Goal: Information Seeking & Learning: Learn about a topic

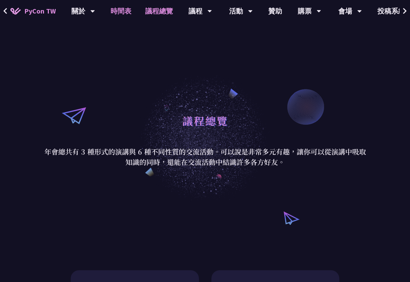
click at [124, 12] on link "時間表" at bounding box center [121, 11] width 35 height 22
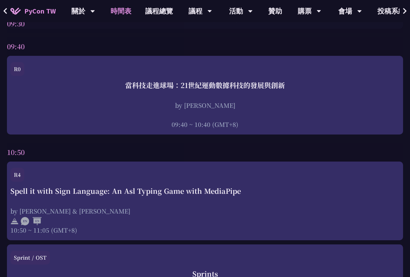
scroll to position [208, 0]
click at [0, 0] on div "An Introduction to the GIL for Python Beginners: Disabling It in Python 3.13 an…" at bounding box center [0, 0] width 0 height 0
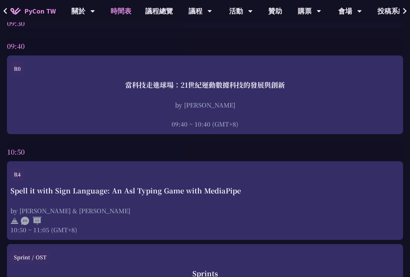
click at [0, 0] on div "Sprints 10:50 ~ 12:00 (GMT+8)" at bounding box center [0, 0] width 0 height 0
click at [0, 0] on div "Spell it with Sign Language: An Asl Typing Game with MediaPipe by [PERSON_NAME]…" at bounding box center [0, 0] width 0 height 0
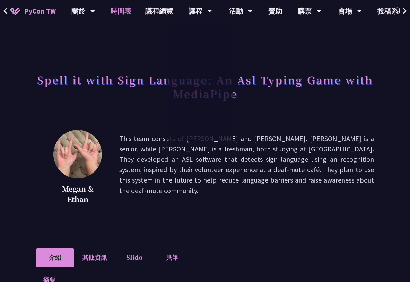
click at [133, 13] on link "時間表" at bounding box center [121, 11] width 35 height 22
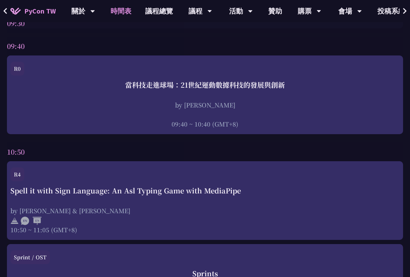
scroll to position [208, 0]
click at [0, 0] on div "An Introduction to the GIL for Python Beginners: Disabling It in Python 3.13 an…" at bounding box center [0, 0] width 0 height 0
click at [0, 0] on div "Text-Driven Image Cropping with Deep Learning and Genetic Algorithm" at bounding box center [0, 0] width 0 height 0
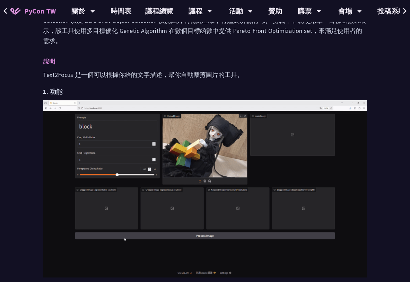
scroll to position [242, 0]
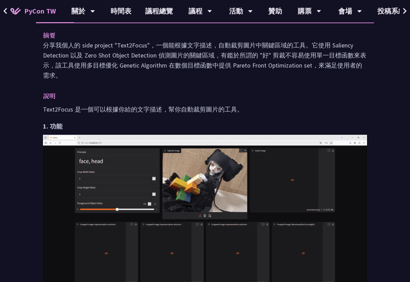
drag, startPoint x: 70, startPoint y: 42, endPoint x: 270, endPoint y: 78, distance: 203.0
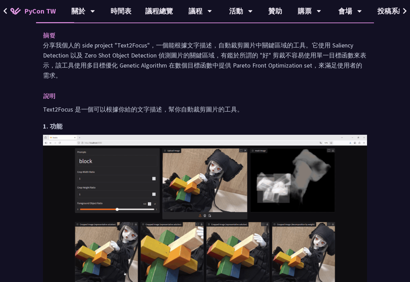
click at [270, 78] on p "分享我個人的 side project "Text2Focus"，一個能根據文字描述，自動裁剪圖片中關鍵區域的工具。它使用 Saliency Detectio…" at bounding box center [205, 60] width 324 height 40
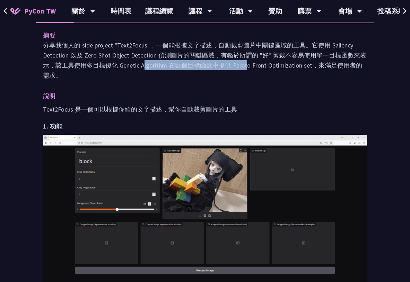
drag, startPoint x: 184, startPoint y: 66, endPoint x: 288, endPoint y: 70, distance: 104.0
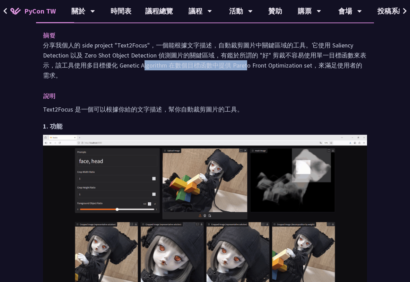
click at [288, 70] on p "分享我個人的 side project "Text2Focus"，一個能根據文字描述，自動裁剪圖片中關鍵區域的工具。它使用 Saliency Detectio…" at bounding box center [205, 60] width 324 height 40
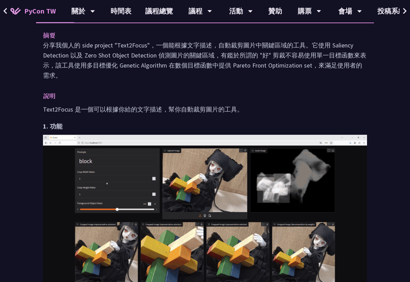
click at [289, 78] on p "分享我個人的 side project "Text2Focus"，一個能根據文字描述，自動裁剪圖片中關鍵區域的工具。它使用 Saliency Detectio…" at bounding box center [205, 60] width 324 height 40
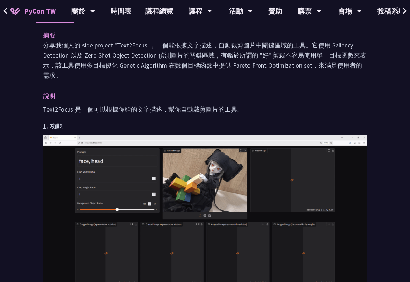
click at [289, 78] on p "分享我個人的 side project "Text2Focus"，一個能根據文字描述，自動裁剪圖片中關鍵區域的工具。它使用 Saliency Detectio…" at bounding box center [205, 60] width 324 height 40
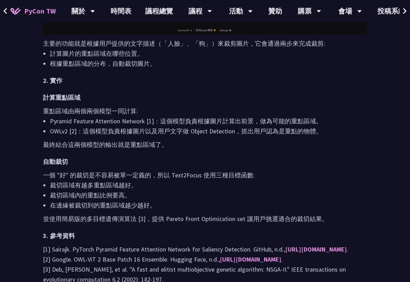
scroll to position [485, 0]
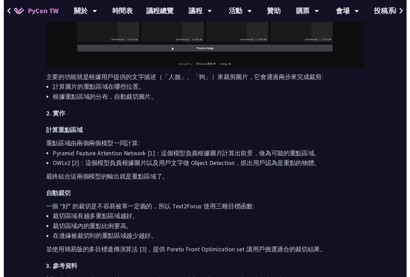
scroll to position [208, 0]
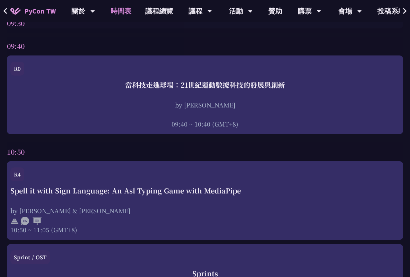
click at [0, 0] on div "by Josix" at bounding box center [0, 0] width 0 height 0
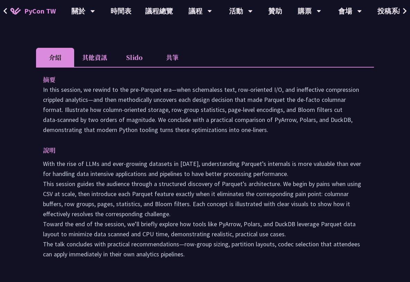
scroll to position [208, 0]
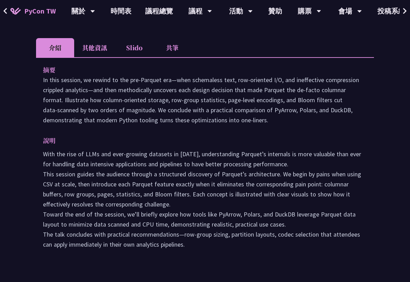
click at [115, 49] on li "其他資訊" at bounding box center [94, 47] width 41 height 19
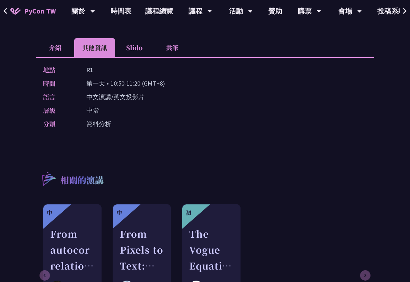
click at [74, 48] on li "介紹" at bounding box center [55, 47] width 38 height 19
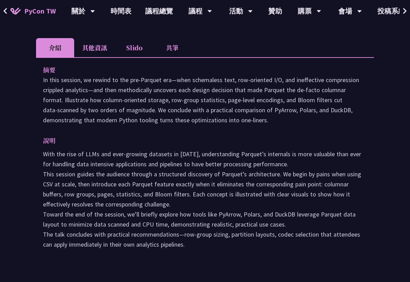
drag, startPoint x: 55, startPoint y: 76, endPoint x: 315, endPoint y: 121, distance: 264.5
click at [315, 121] on div "Rediscovering Parquet in Python — From CSV Pain to Columnar Gain Josix engineer…" at bounding box center [205, 156] width 410 height 729
click at [315, 121] on p "In this session, we rewind to the pre‑Parquet era—when schemaless text, row‑ori…" at bounding box center [205, 100] width 324 height 50
click at [127, 81] on p "In this session, we rewind to the pre‑Parquet era—when schemaless text, row‑ori…" at bounding box center [205, 100] width 324 height 50
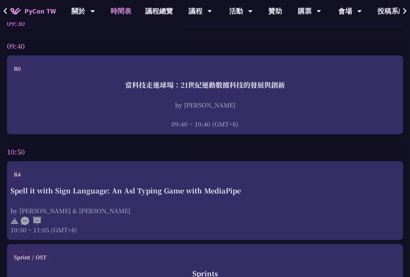
click at [0, 0] on div "An Introduction to the GIL for Python Beginners: Disabling It in Python 3.13 an…" at bounding box center [0, 0] width 0 height 0
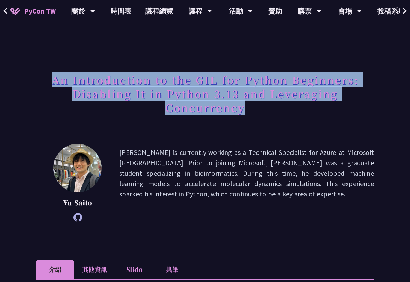
drag, startPoint x: 86, startPoint y: 85, endPoint x: 295, endPoint y: 107, distance: 209.7
click at [295, 107] on h1 "An Introduction to the GIL for Python Beginners: Disabling It in Python 3.13 an…" at bounding box center [205, 93] width 338 height 48
drag, startPoint x: 294, startPoint y: 109, endPoint x: 89, endPoint y: 74, distance: 208.0
click at [89, 74] on h1 "An Introduction to the GIL for Python Beginners: Disabling It in Python 3.13 an…" at bounding box center [205, 93] width 338 height 48
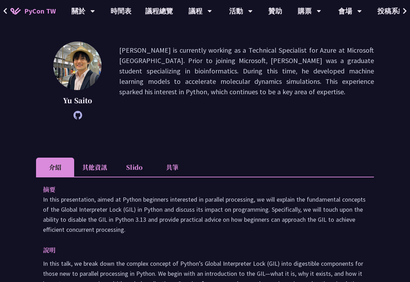
scroll to position [104, 0]
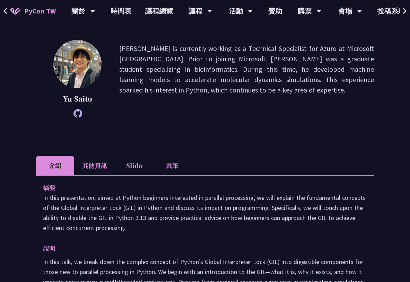
click at [115, 157] on li "其他資訊" at bounding box center [94, 165] width 41 height 19
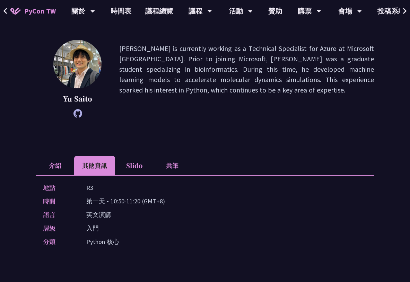
click at [74, 167] on li "介紹" at bounding box center [55, 165] width 38 height 19
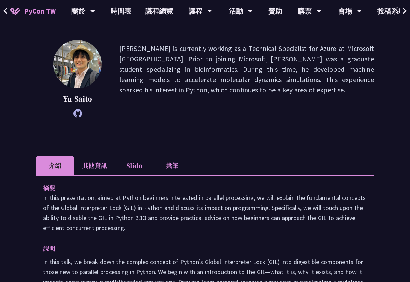
click at [104, 164] on li "其他資訊" at bounding box center [94, 165] width 41 height 19
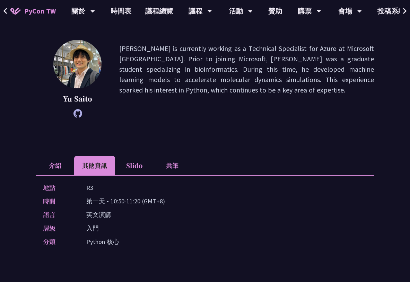
click at [74, 170] on li "介紹" at bounding box center [55, 165] width 38 height 19
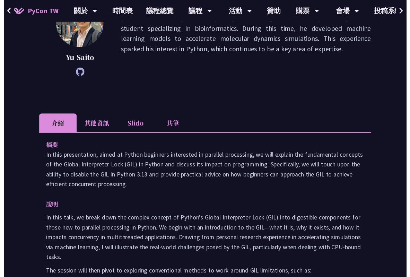
scroll to position [208, 0]
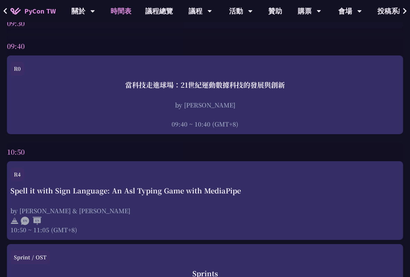
click at [0, 0] on div "An Introduction to the GIL for Python Beginners: Disabling It in Python 3.13 an…" at bounding box center [0, 0] width 0 height 0
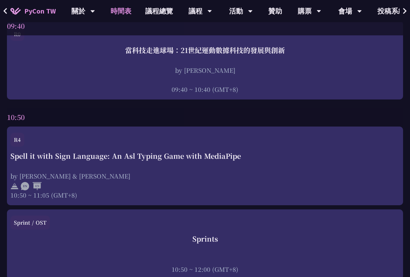
scroll to position [242, 69]
click at [0, 0] on div "Spell it with Sign Language: An Asl Typing Game with MediaPipe by [PERSON_NAME]…" at bounding box center [0, 0] width 0 height 0
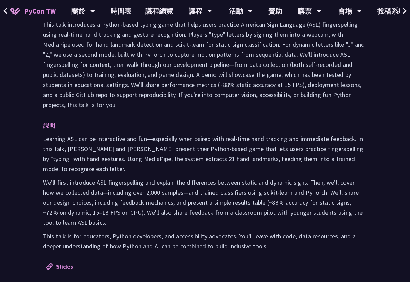
scroll to position [173, 0]
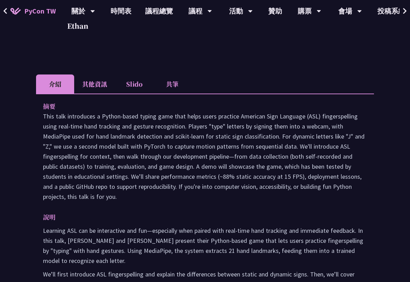
click at [115, 79] on li "其他資訊" at bounding box center [94, 83] width 41 height 19
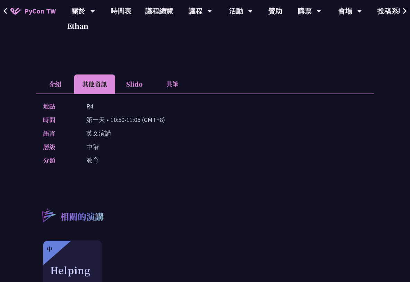
click at [74, 84] on li "介紹" at bounding box center [55, 83] width 38 height 19
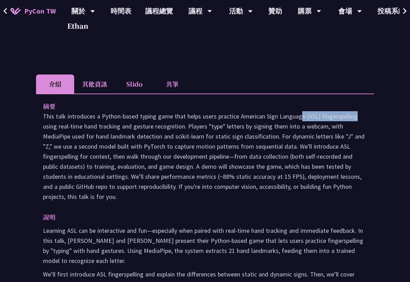
drag, startPoint x: 267, startPoint y: 117, endPoint x: 333, endPoint y: 115, distance: 66.2
click at [333, 115] on p "This talk introduces a Python-based typing game that helps users practice Ameri…" at bounding box center [205, 156] width 324 height 90
copy p "American Sign Language"
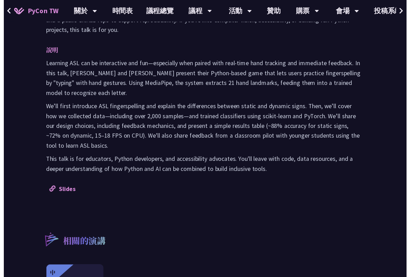
scroll to position [242, 0]
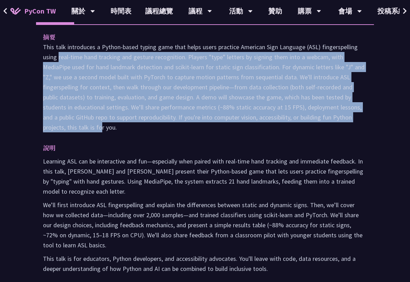
drag, startPoint x: 85, startPoint y: 56, endPoint x: 251, endPoint y: 139, distance: 185.9
click at [251, 132] on p "This talk introduces a Python-based typing game that helps users practice Ameri…" at bounding box center [205, 87] width 324 height 90
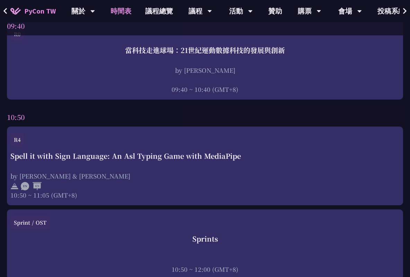
scroll to position [242, 0]
click at [0, 0] on div "Text-Driven Image Cropping with Deep Learning and Genetic Algorithm" at bounding box center [0, 0] width 0 height 0
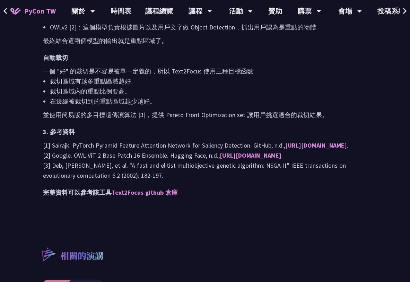
scroll to position [589, 0]
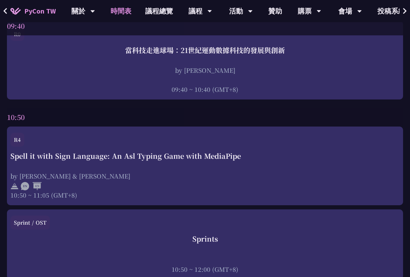
scroll to position [242, 326]
click at [0, 0] on div "使用 python reflex 作 AI 落地應用開發 by [PERSON_NAME] 10:50 ~ 12:20 (GMT+8)" at bounding box center [0, 0] width 0 height 0
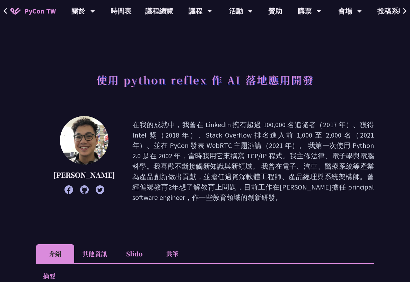
click at [335, 203] on p "在我的成就中，我曾在 LinkedIn 擁有超過 100,000 名追隨者（2017 年）、獲得 Intel 獎（2018 年）、Stack Overflow…" at bounding box center [252, 161] width 241 height 83
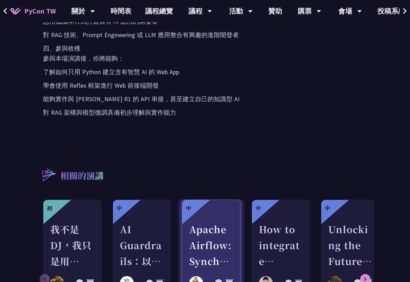
scroll to position [658, 0]
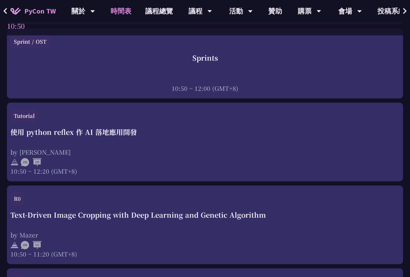
scroll to position [346, 0]
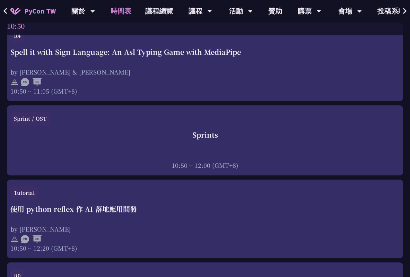
click at [0, 0] on div "From Heavy to Speedy: Boosting OLAP Performance with Spark Variant Shredding" at bounding box center [0, 0] width 0 height 0
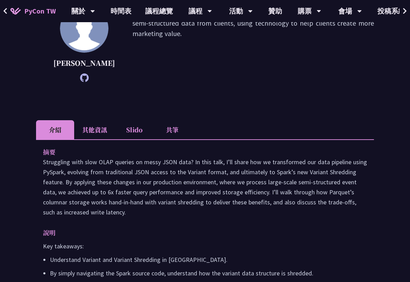
scroll to position [208, 0]
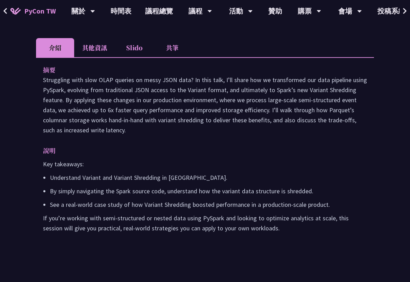
click at [115, 57] on li "其他資訊" at bounding box center [94, 47] width 41 height 19
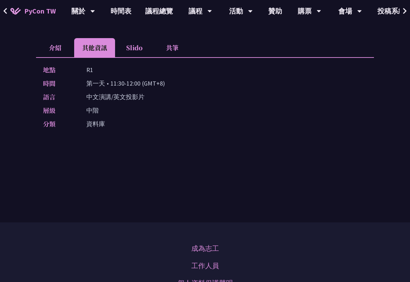
click at [74, 56] on li "介紹" at bounding box center [55, 47] width 38 height 19
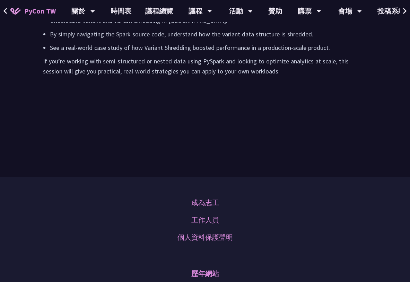
scroll to position [312, 0]
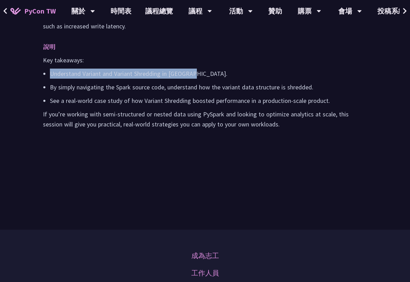
drag, startPoint x: 79, startPoint y: 94, endPoint x: 231, endPoint y: 94, distance: 152.1
click at [231, 79] on p "Understand Variant and Variant Shredding in [GEOGRAPHIC_DATA]." at bounding box center [208, 74] width 317 height 10
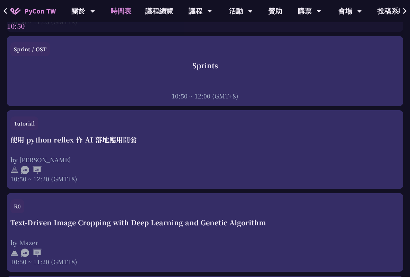
scroll to position [381, 0]
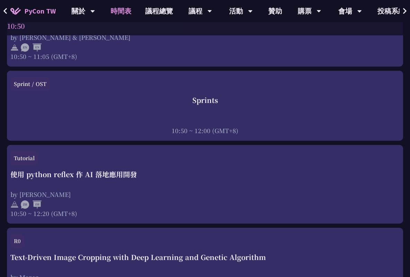
click at [0, 0] on div "Zero to Auto Docs: Using Python to Generate and Deploy Static Sites" at bounding box center [0, 0] width 0 height 0
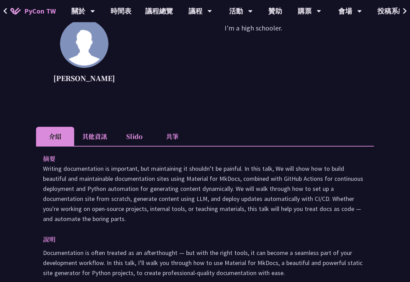
scroll to position [208, 0]
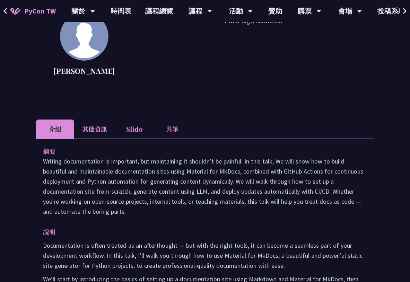
click at [115, 129] on li "其他資訊" at bounding box center [94, 129] width 41 height 19
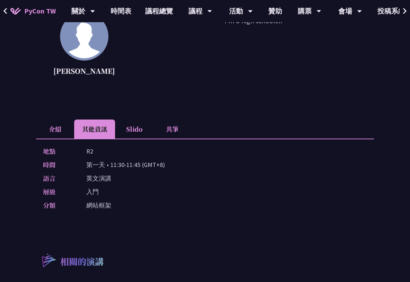
click at [74, 131] on li "介紹" at bounding box center [55, 129] width 38 height 19
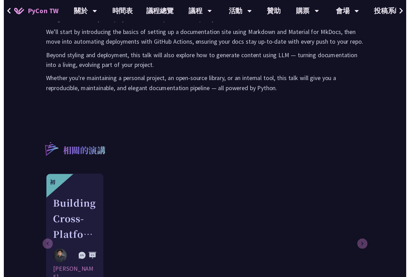
scroll to position [381, 0]
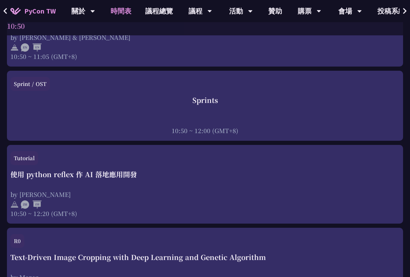
click at [0, 0] on div "Story About the Python GIL - its existance and the lack there of" at bounding box center [0, 0] width 0 height 0
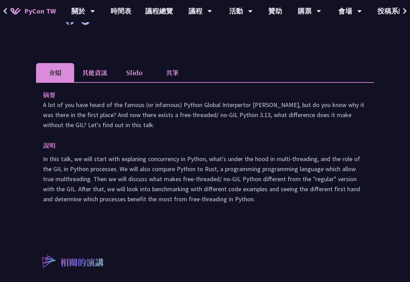
scroll to position [208, 0]
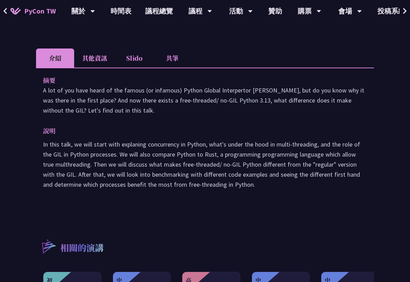
click at [115, 59] on li "其他資訊" at bounding box center [94, 57] width 41 height 19
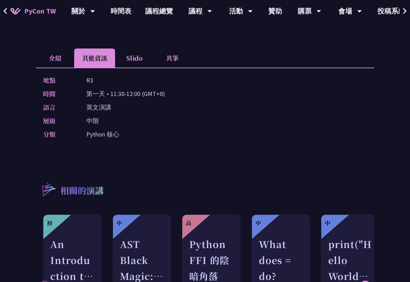
click at [74, 59] on li "介紹" at bounding box center [55, 57] width 38 height 19
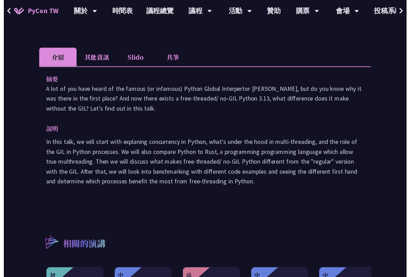
scroll to position [381, 0]
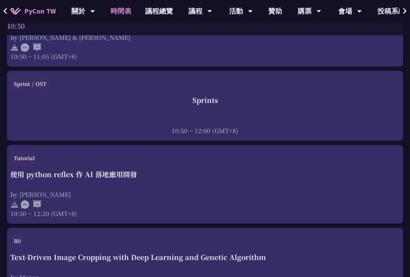
click at [0, 0] on div "11:30 ~ 12:00 (GMT+8)" at bounding box center [0, 0] width 0 height 0
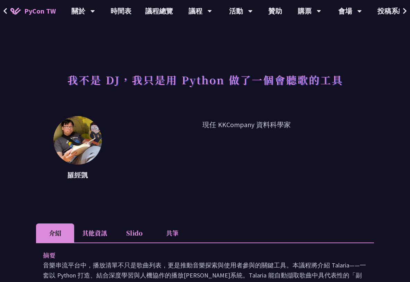
drag, startPoint x: 153, startPoint y: 159, endPoint x: 134, endPoint y: 144, distance: 24.7
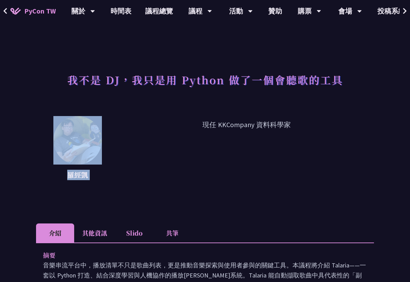
drag, startPoint x: 134, startPoint y: 144, endPoint x: 96, endPoint y: 123, distance: 43.0
click at [96, 123] on img at bounding box center [77, 140] width 48 height 48
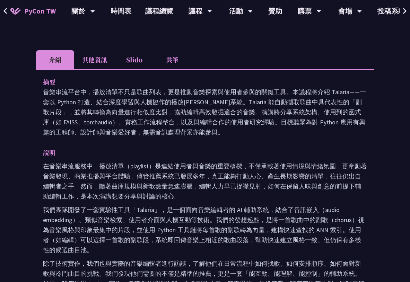
click at [109, 64] on li "其他資訊" at bounding box center [94, 59] width 41 height 19
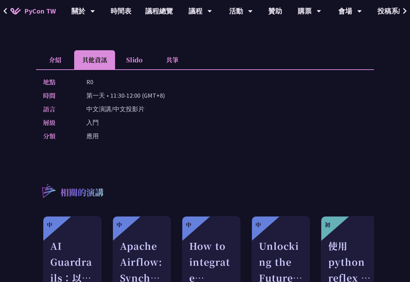
click at [74, 62] on li "介紹" at bounding box center [55, 59] width 38 height 19
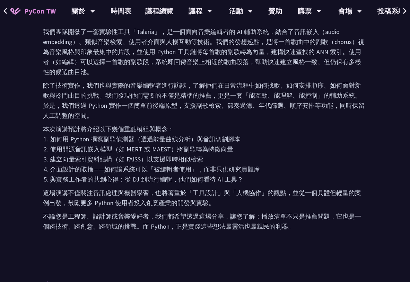
scroll to position [312, 0]
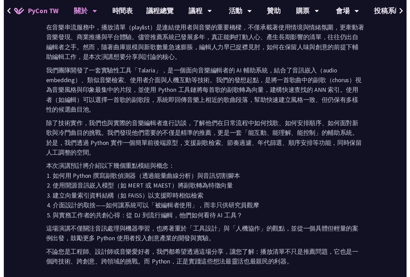
scroll to position [381, 0]
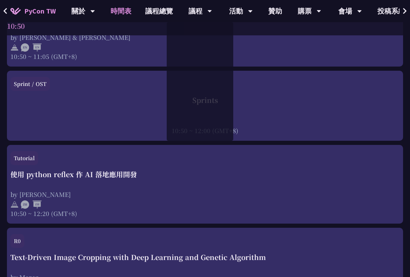
click at [0, 0] on div "From Heavy to Speedy: Boosting OLAP Performance with Spark Variant Shredding" at bounding box center [0, 0] width 0 height 0
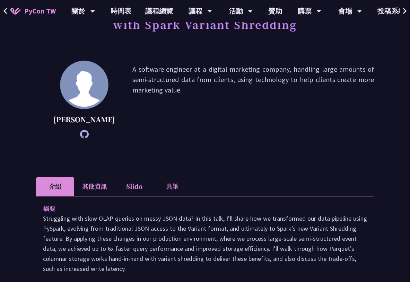
scroll to position [277, 0]
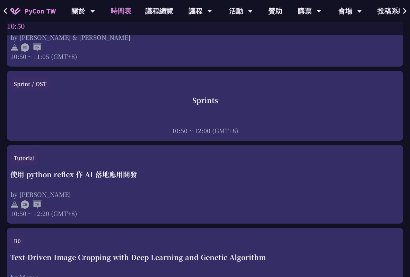
scroll to position [381, 242]
click at [0, 0] on div "Helping K-12 Students Write Their First Line of Python: Building a Game-Based L…" at bounding box center [0, 0] width 0 height 0
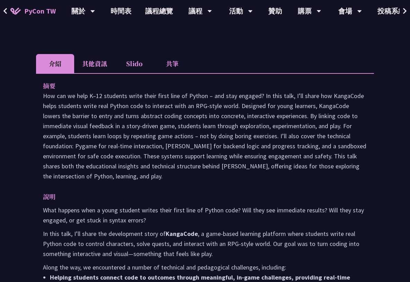
scroll to position [139, 0]
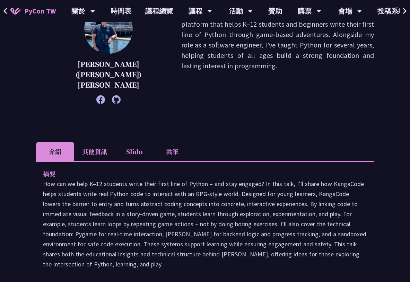
click at [115, 142] on li "其他資訊" at bounding box center [94, 151] width 41 height 19
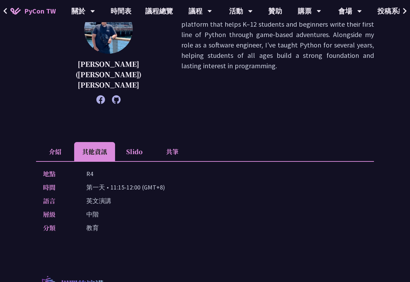
click at [74, 142] on li "介紹" at bounding box center [55, 151] width 38 height 19
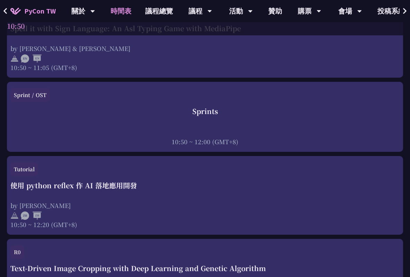
scroll to position [416, 326]
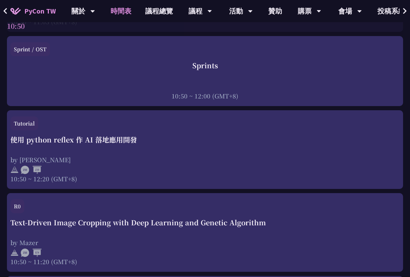
click at [0, 0] on div at bounding box center [0, 0] width 0 height 0
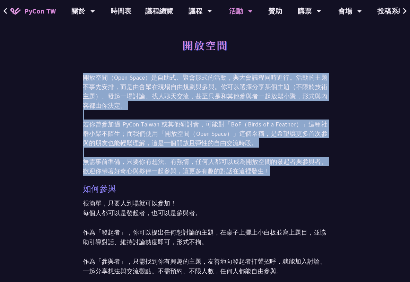
drag, startPoint x: 45, startPoint y: 81, endPoint x: 247, endPoint y: 157, distance: 215.4
click at [247, 157] on p "開放空間（Open Space）是自助式、聚會形式的活動，與大會議程同時進行。活動的主題不事先安排，而是由會眾在現場自由規劃與參與。你可以選擇分享某個主題（不…" at bounding box center [205, 124] width 245 height 103
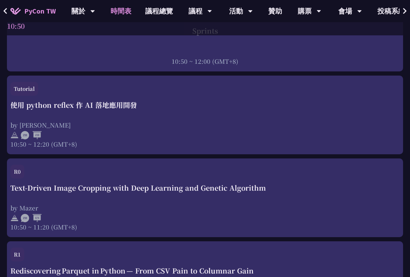
scroll to position [450, 326]
click at [0, 0] on div "Young Inspires & Poster Session 12:00 ~ 13:20 (GMT+8)" at bounding box center [0, 0] width 0 height 0
click at [0, 0] on div "Young Inspires & Poster Session" at bounding box center [0, 0] width 0 height 0
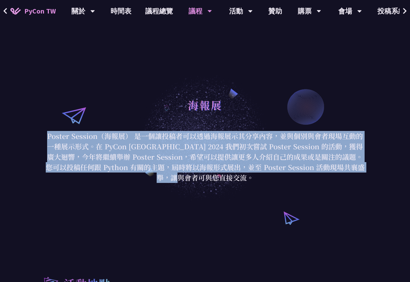
drag, startPoint x: 251, startPoint y: 181, endPoint x: 46, endPoint y: 137, distance: 209.3
click at [46, 137] on p "Poster Session（海報展） 是一個讓投稿者可以透過海報展示其分享內容，並與個別與會者現場互動的一種展示形式。在 PyCon [GEOGRAPHIC…" at bounding box center [205, 157] width 322 height 52
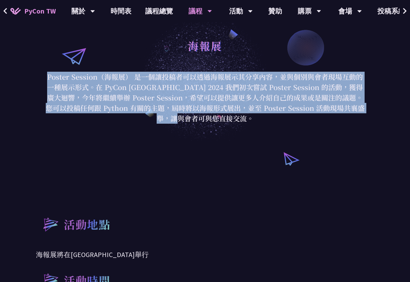
scroll to position [242, 0]
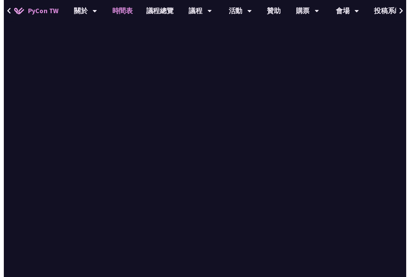
scroll to position [450, 0]
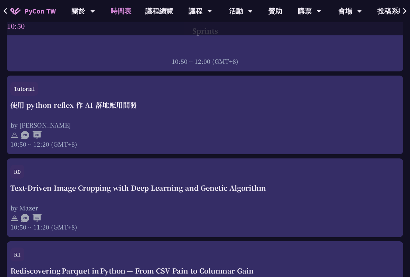
click at [0, 0] on div "玩轉擴散模型，打造專屬美感 QR Code by Jiawei 13:20 ~ 14:05 (GMT+8)" at bounding box center [0, 0] width 0 height 0
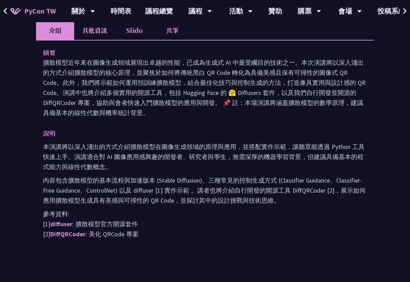
scroll to position [277, 0]
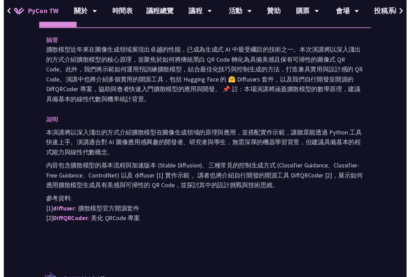
scroll to position [450, 0]
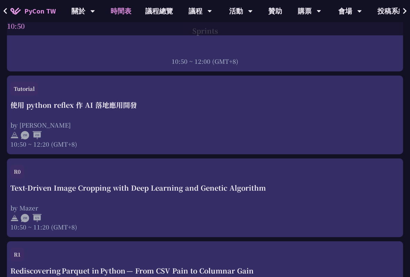
click at [0, 0] on div "Unlocking the Future of Data Pipelines - Apache Airflow 3 by [PERSON_NAME] ([PE…" at bounding box center [0, 0] width 0 height 0
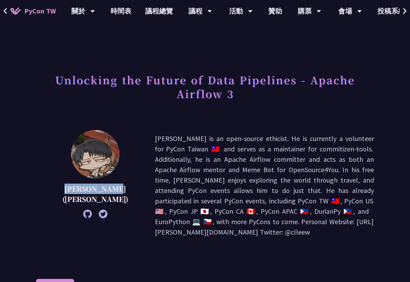
drag, startPoint x: 86, startPoint y: 185, endPoint x: 118, endPoint y: 198, distance: 34.8
click at [118, 198] on p "[PERSON_NAME] ([PERSON_NAME])" at bounding box center [95, 194] width 84 height 21
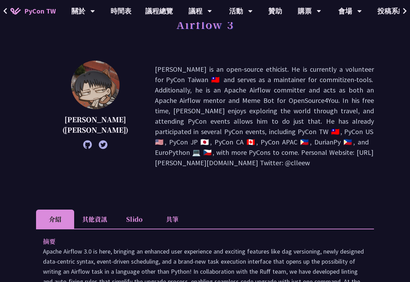
click at [115, 212] on li "其他資訊" at bounding box center [94, 219] width 41 height 19
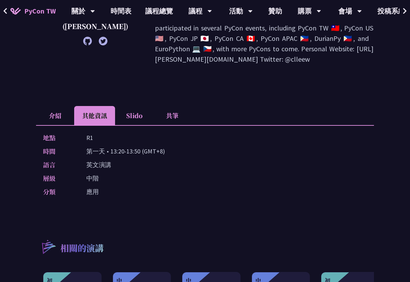
scroll to position [173, 0]
click at [75, 126] on div "地點 R1 時間 第一天 • 13:20-13:50 (GMT+8) 語言 英文演講 層級 中階 分類 應用" at bounding box center [205, 166] width 338 height 82
click at [74, 122] on li "介紹" at bounding box center [55, 115] width 38 height 19
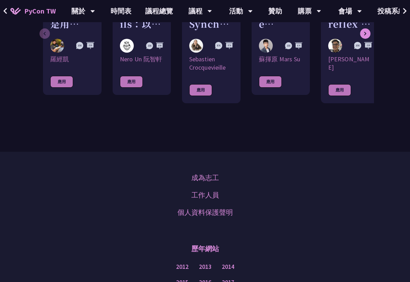
scroll to position [866, 0]
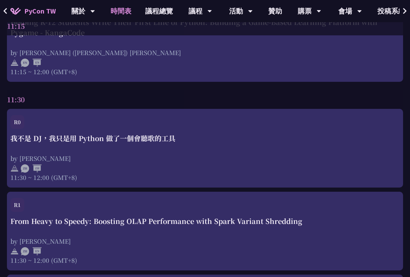
scroll to position [1005, 0]
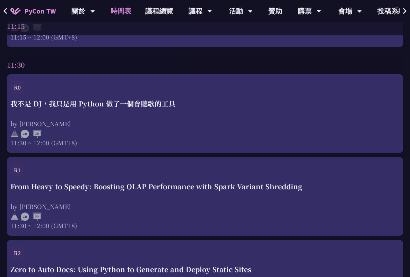
click at [0, 0] on div "17:50 ~ 20:00 (GMT+8)" at bounding box center [0, 0] width 0 height 0
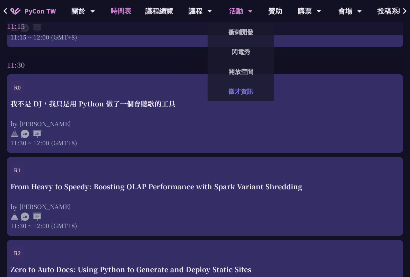
click at [240, 90] on link "徵才資訊" at bounding box center [240, 91] width 67 height 16
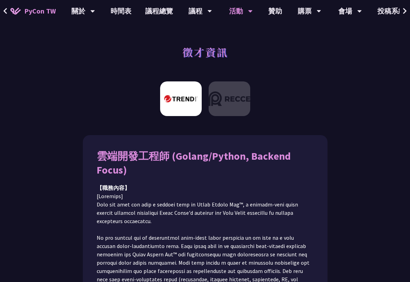
drag, startPoint x: 80, startPoint y: 157, endPoint x: 300, endPoint y: 147, distance: 219.5
drag, startPoint x: 303, startPoint y: 153, endPoint x: 68, endPoint y: 150, distance: 235.6
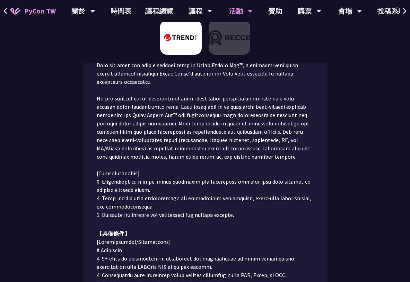
scroll to position [139, 0]
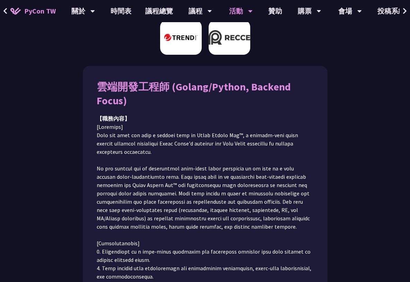
click at [224, 46] on img at bounding box center [230, 37] width 42 height 35
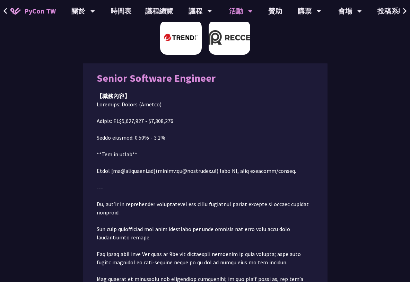
click at [178, 44] on img at bounding box center [181, 37] width 42 height 35
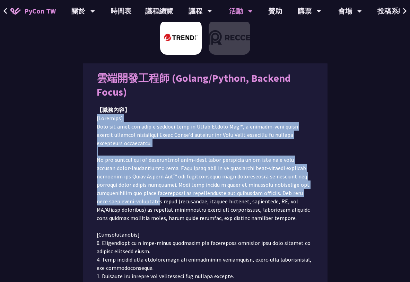
drag, startPoint x: 69, startPoint y: 107, endPoint x: 330, endPoint y: 169, distance: 268.6
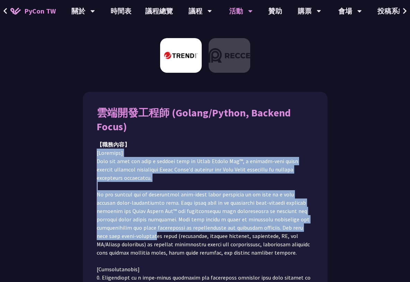
scroll to position [286, 0]
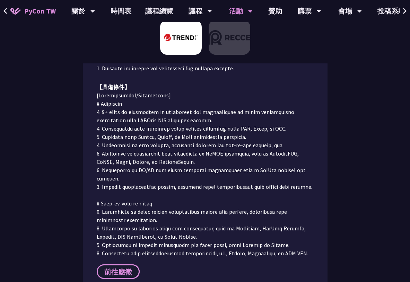
click at [103, 264] on link "前往應徵" at bounding box center [118, 271] width 43 height 15
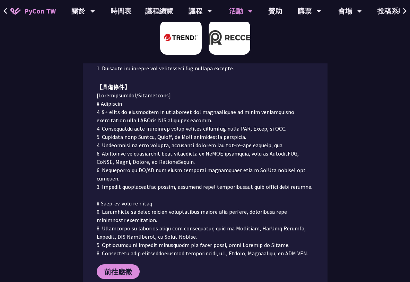
click at [229, 38] on img at bounding box center [230, 37] width 42 height 35
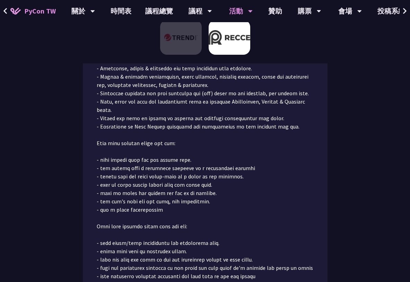
scroll to position [459, 0]
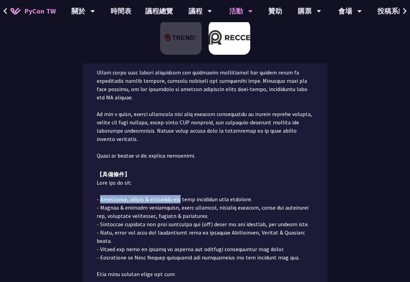
drag, startPoint x: 76, startPoint y: 150, endPoint x: 179, endPoint y: 144, distance: 103.4
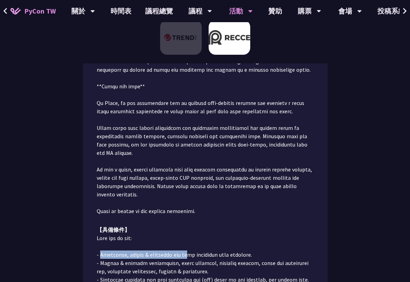
scroll to position [416, 0]
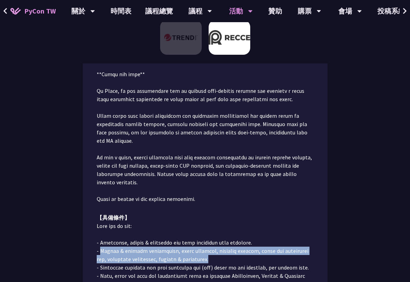
drag, startPoint x: 76, startPoint y: 202, endPoint x: 177, endPoint y: 210, distance: 101.5
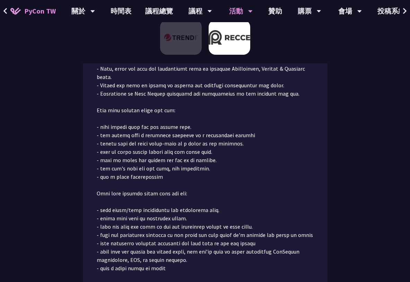
scroll to position [624, 0]
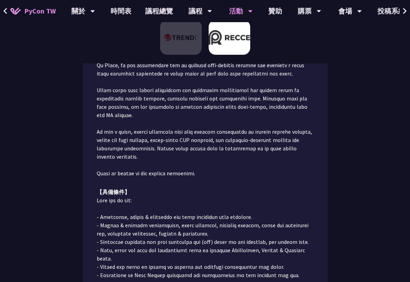
scroll to position [346, 0]
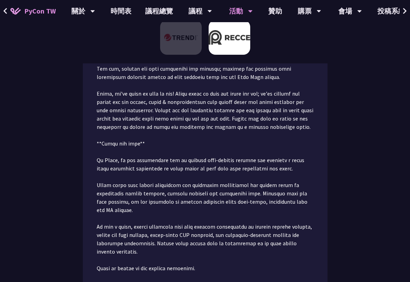
click at [97, 128] on p at bounding box center [205, 52] width 217 height 441
copy p "Recce"
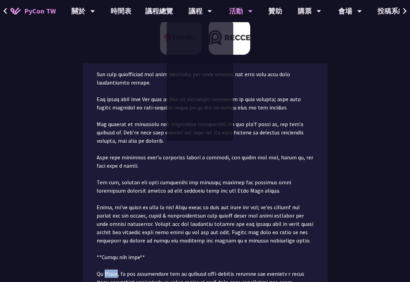
scroll to position [104, 0]
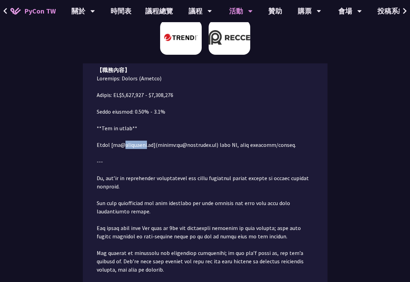
copy p "datarecce"
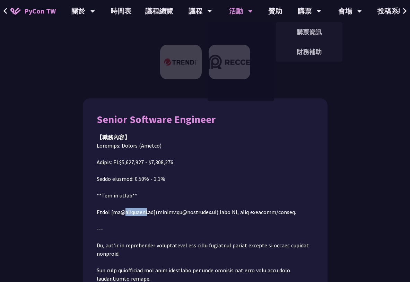
scroll to position [0, 0]
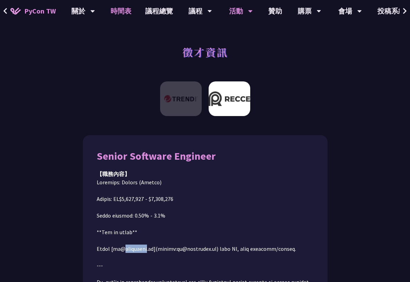
click at [124, 7] on link "時間表" at bounding box center [121, 11] width 35 height 22
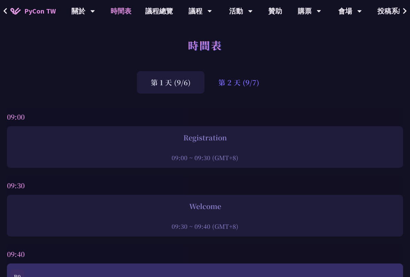
click at [229, 85] on div "第 2 天 (9/7)" at bounding box center [238, 82] width 69 height 23
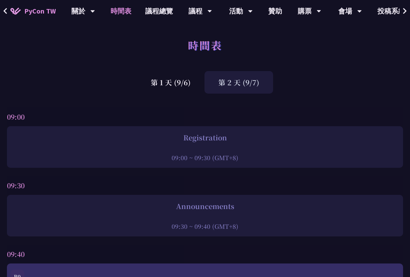
click at [168, 50] on div "時間表" at bounding box center [205, 53] width 410 height 36
click at [170, 67] on div "時間表" at bounding box center [205, 53] width 410 height 36
click at [171, 77] on div "第 1 天 (9/6)" at bounding box center [171, 82] width 68 height 23
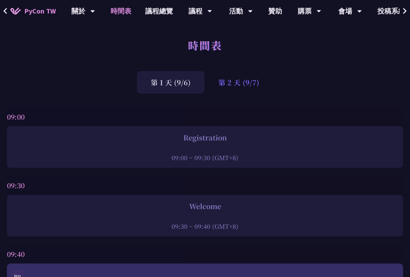
click at [224, 83] on div "第 2 天 (9/7)" at bounding box center [238, 82] width 69 height 23
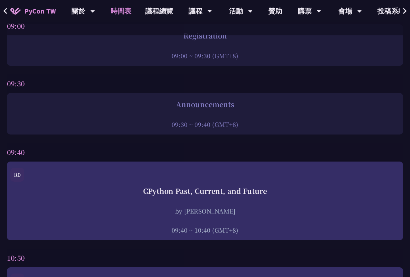
scroll to position [104, 0]
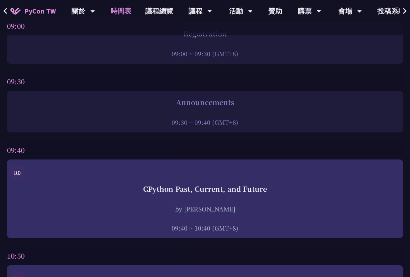
click at [0, 0] on div "by [PERSON_NAME]" at bounding box center [0, 0] width 0 height 0
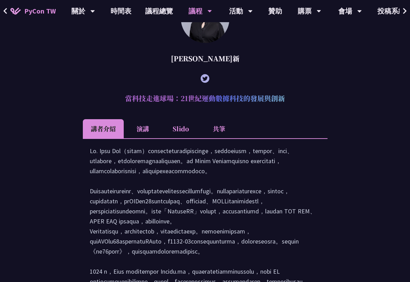
scroll to position [480, 0]
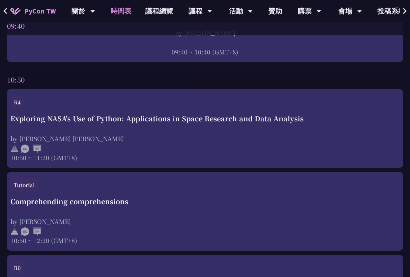
scroll to position [242, 118]
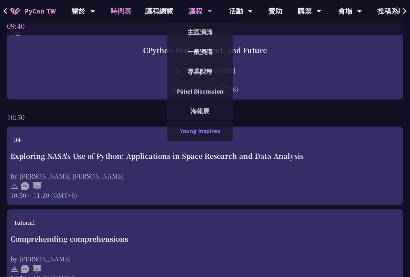
click at [201, 136] on link "Young Inspires" at bounding box center [200, 131] width 67 height 16
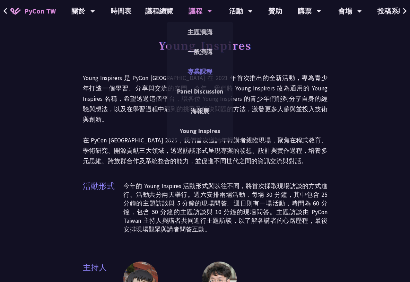
click at [205, 79] on link "專業課程" at bounding box center [200, 71] width 67 height 16
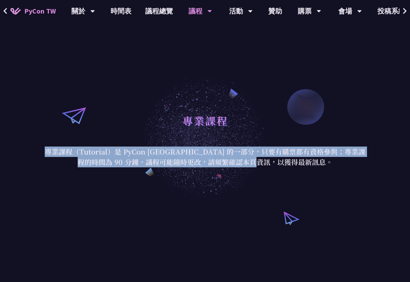
drag, startPoint x: 298, startPoint y: 165, endPoint x: 44, endPoint y: 154, distance: 253.8
click at [44, 154] on p "專業課程（Tutorial）是 PyCon [GEOGRAPHIC_DATA] 的一部分，只要有購票都有資格參與；專業課程的時間為 90 分鐘。議程可能隨時更…" at bounding box center [205, 157] width 322 height 21
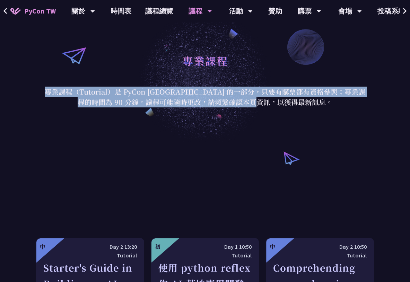
scroll to position [173, 0]
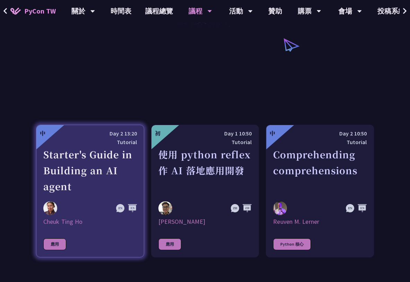
click at [93, 169] on div "Starter's Guide in Building an AI agent" at bounding box center [90, 171] width 94 height 48
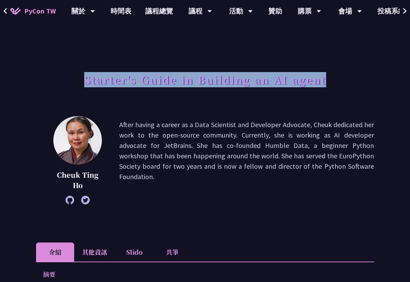
drag, startPoint x: 83, startPoint y: 79, endPoint x: 361, endPoint y: 78, distance: 277.8
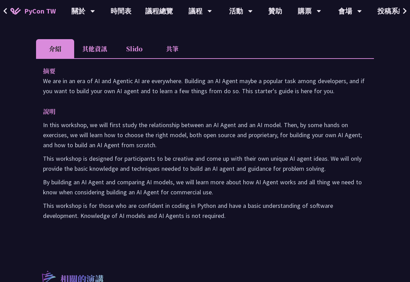
scroll to position [139, 0]
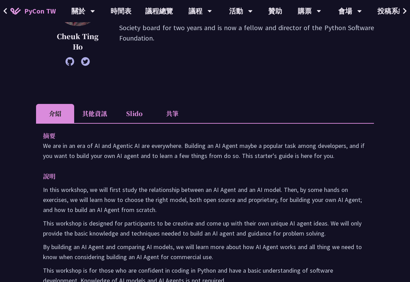
click at [103, 124] on div "摘要 We are in an era of AI and Agentic AI are everywhere. Building an AI Agent m…" at bounding box center [205, 213] width 338 height 180
click at [112, 116] on li "其他資訊" at bounding box center [94, 113] width 41 height 19
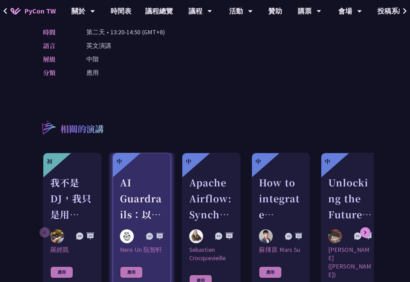
scroll to position [173, 0]
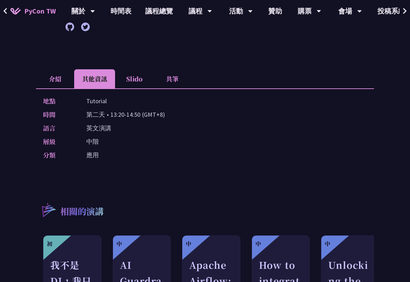
click at [153, 79] on li "Slido" at bounding box center [134, 78] width 38 height 19
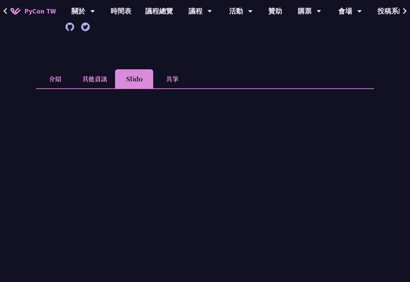
click at [191, 74] on li "共筆" at bounding box center [172, 78] width 38 height 19
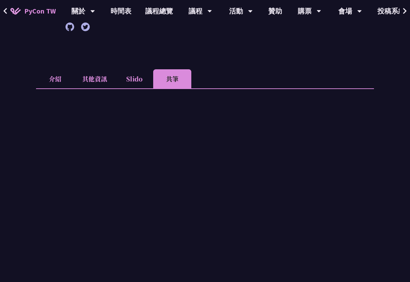
click at [74, 76] on li "介紹" at bounding box center [55, 78] width 38 height 19
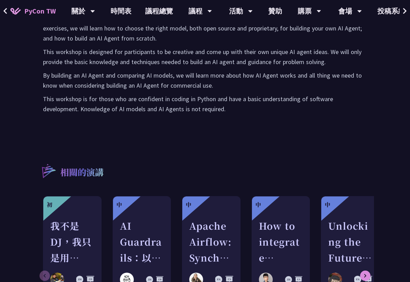
scroll to position [275, 0]
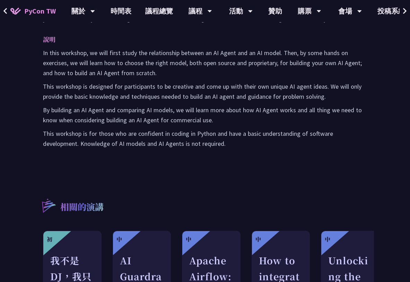
scroll to position [173, 0]
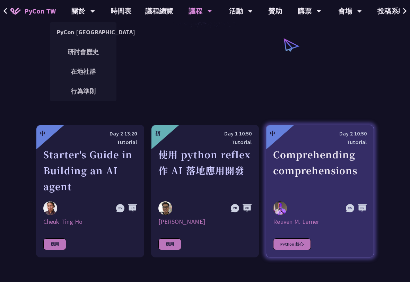
click at [297, 162] on div "Comprehending comprehensions" at bounding box center [320, 171] width 94 height 48
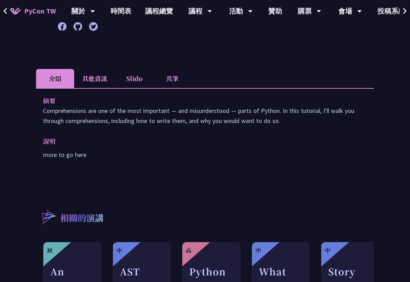
scroll to position [173, 0]
click at [115, 81] on li "其他資訊" at bounding box center [94, 78] width 41 height 19
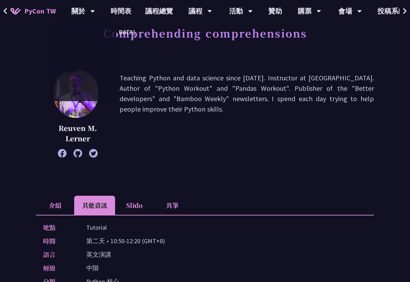
scroll to position [35, 0]
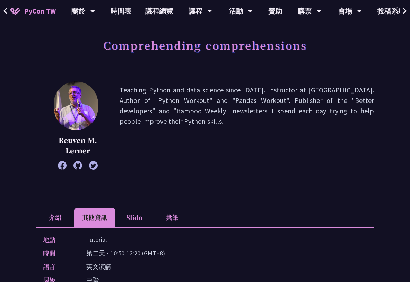
click at [94, 207] on div "Comprehending comprehensions [PERSON_NAME] Teaching Python and data science sin…" at bounding box center [205, 264] width 338 height 529
click at [74, 211] on li "介紹" at bounding box center [55, 217] width 38 height 19
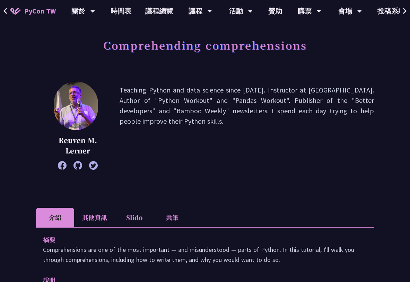
click at [74, 217] on li "介紹" at bounding box center [55, 217] width 38 height 19
click at [115, 216] on li "其他資訊" at bounding box center [94, 217] width 41 height 19
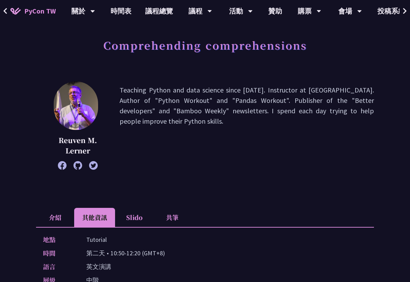
click at [74, 215] on li "介紹" at bounding box center [55, 217] width 38 height 19
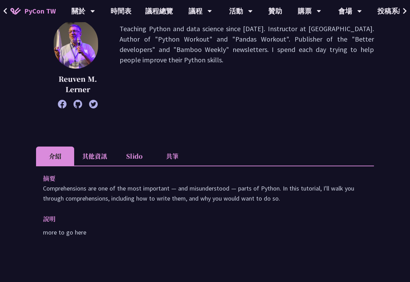
scroll to position [208, 0]
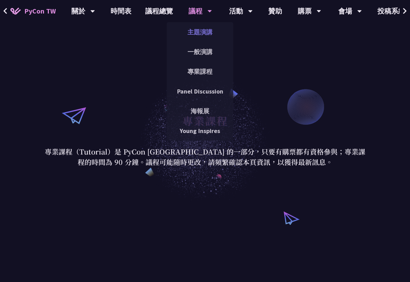
click at [200, 31] on link "主題演講" at bounding box center [200, 32] width 67 height 16
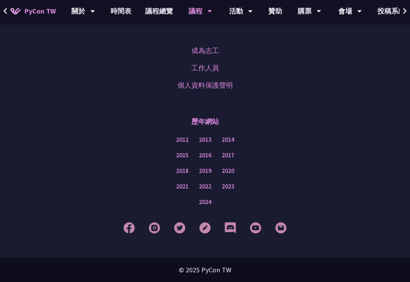
scroll to position [1317, 0]
click at [127, 15] on link "時間表" at bounding box center [121, 11] width 35 height 22
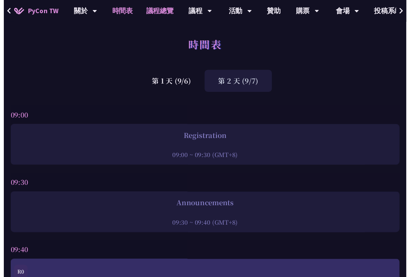
scroll to position [242, 0]
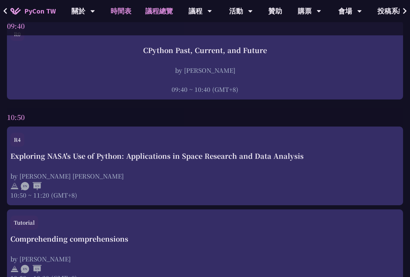
click at [160, 13] on link "議程總覽" at bounding box center [159, 11] width 42 height 22
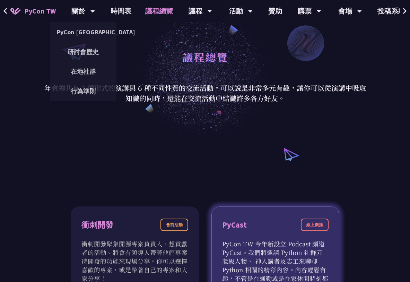
scroll to position [208, 0]
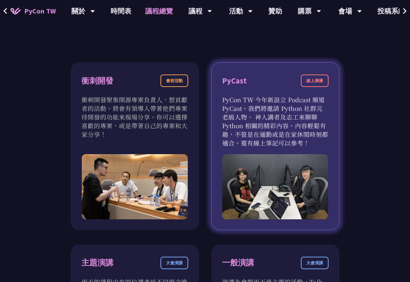
click at [222, 127] on p "PyCon TW 今年新設立 Podcast 頻道 PyCast。我們將邀請 Python 社群元老級人物、 神人講者及志工來聊聊 Python 相關的精彩內…" at bounding box center [275, 121] width 107 height 52
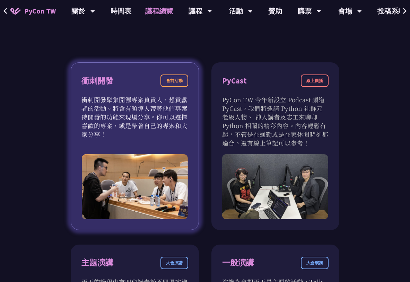
click at [130, 139] on p "衝刺開發聚集開源專案負責人、想貢獻者的活動。將會有領導人帶著他們專案待開發的功能來現場分享。你可以選擇喜歡的專案，或是帶著自己的專案和大家分享！" at bounding box center [134, 116] width 107 height 43
click at [97, 77] on div "衝刺開發" at bounding box center [97, 81] width 32 height 12
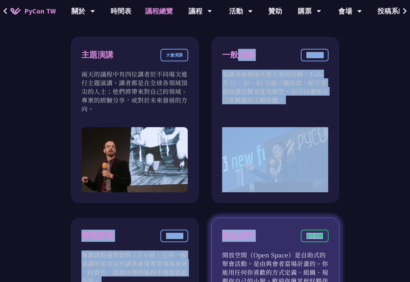
drag, startPoint x: 99, startPoint y: 74, endPoint x: 334, endPoint y: 70, distance: 234.9
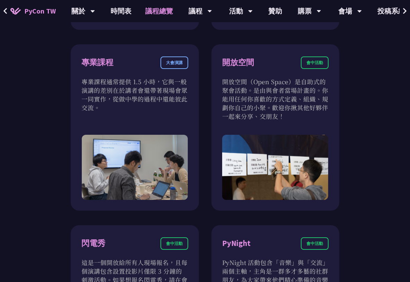
scroll to position [624, 0]
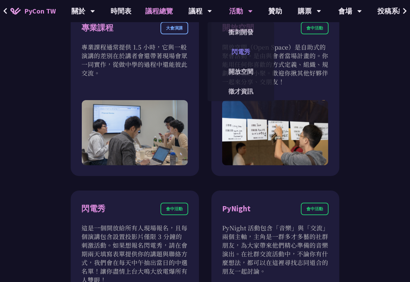
click at [238, 48] on link "閃電秀" at bounding box center [240, 52] width 67 height 16
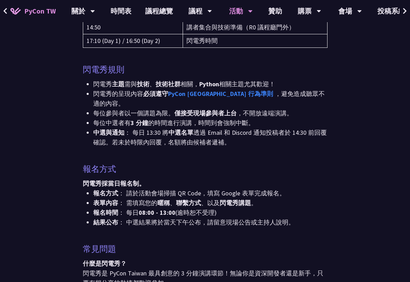
scroll to position [242, 0]
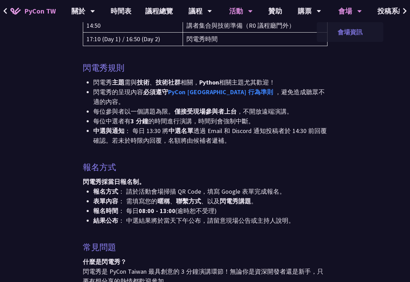
click at [355, 27] on link "會場資訊" at bounding box center [350, 32] width 67 height 16
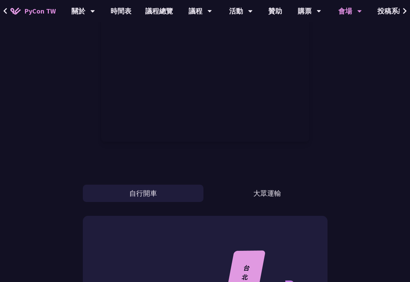
scroll to position [485, 0]
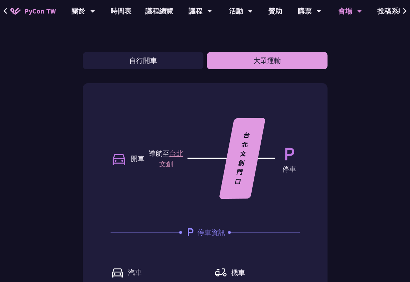
click at [284, 69] on button "大眾運輸" at bounding box center [267, 60] width 121 height 17
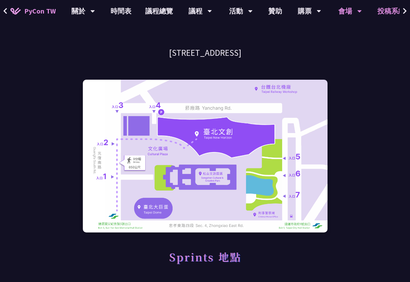
scroll to position [0, 0]
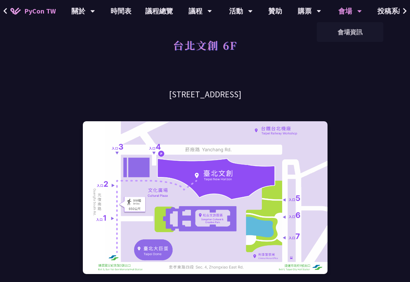
click at [406, 11] on icon at bounding box center [404, 11] width 3 height 6
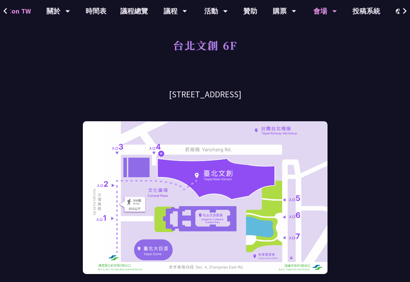
scroll to position [0, 49]
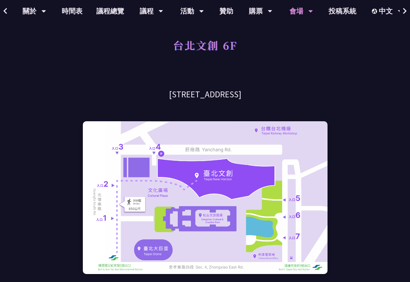
click at [408, 14] on button at bounding box center [404, 11] width 10 height 22
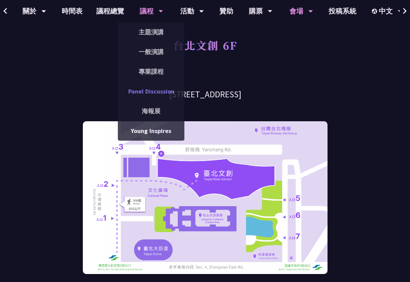
click at [158, 91] on link "Panel Discussion" at bounding box center [151, 91] width 67 height 16
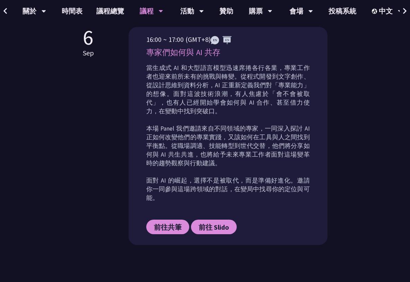
scroll to position [173, 0]
